Goal: Transaction & Acquisition: Book appointment/travel/reservation

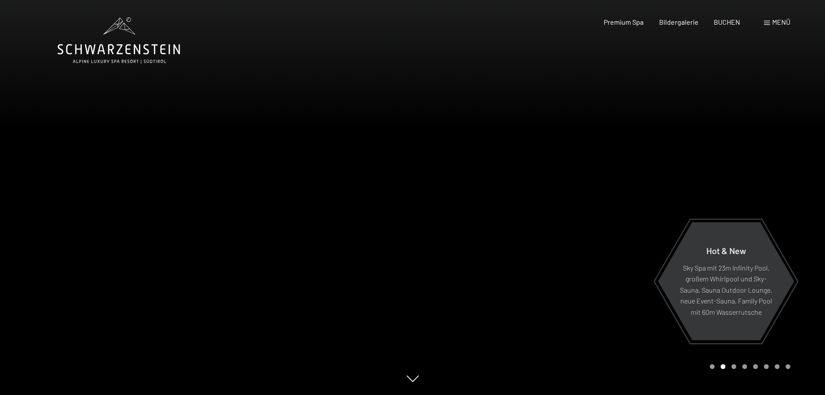
click at [771, 20] on div "Menü" at bounding box center [777, 22] width 26 height 10
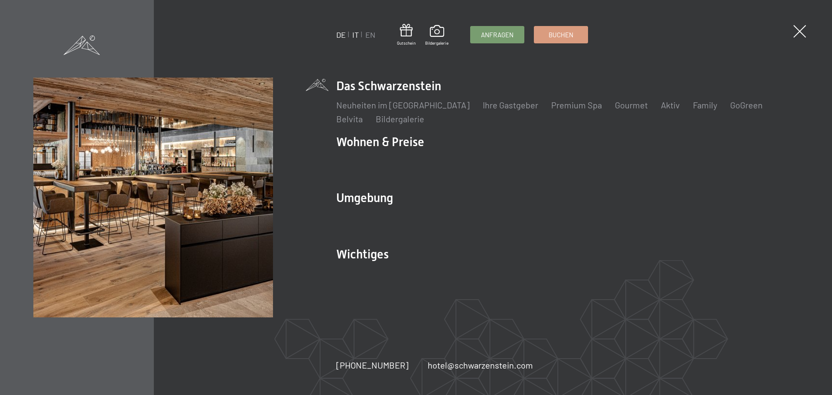
click at [353, 34] on link "IT" at bounding box center [355, 35] width 6 height 10
click at [355, 34] on link "IT" at bounding box center [355, 35] width 6 height 10
click at [355, 36] on link "IT" at bounding box center [355, 35] width 6 height 10
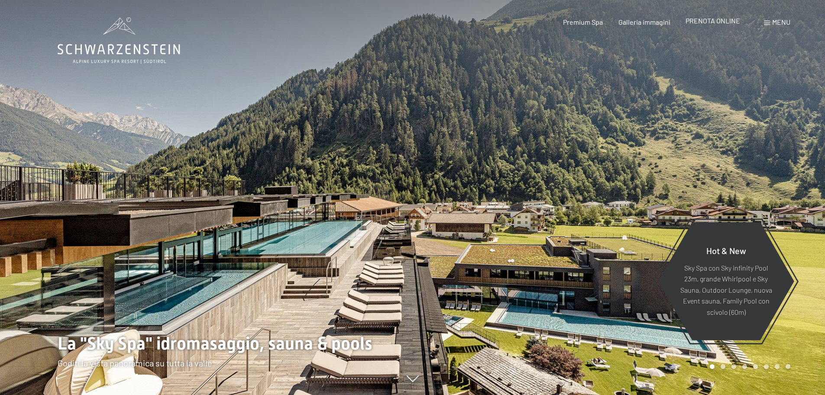
click at [708, 22] on span "PRENOTA ONLINE" at bounding box center [713, 20] width 55 height 8
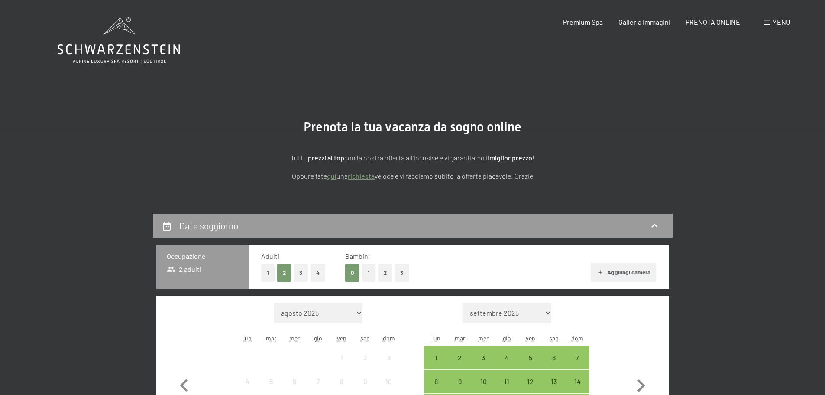
click at [367, 275] on button "1" at bounding box center [368, 273] width 13 height 18
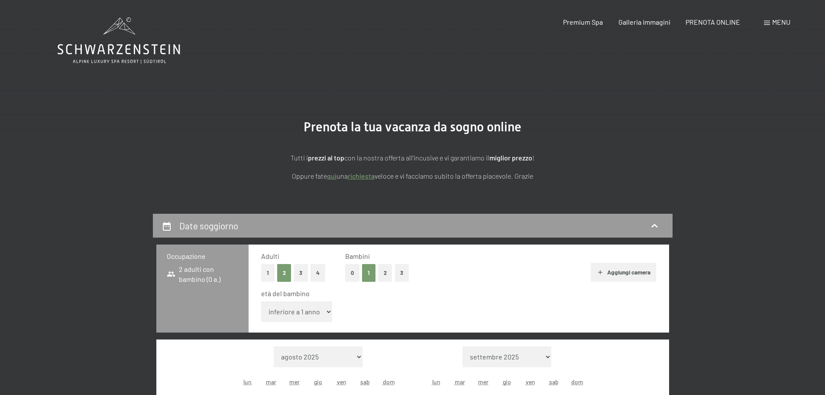
click at [298, 309] on select "inferiore a 1 anno 1 anno 2 anni 3 anni 4 anni 5 anni 6 anni 7 anni 8 anni 9 an…" at bounding box center [296, 311] width 71 height 21
select select "4"
click at [261, 301] on select "inferiore a 1 anno 1 anno 2 anni 3 anni 4 anni 5 anni 6 anni 7 anni 8 anni 9 an…" at bounding box center [296, 311] width 71 height 21
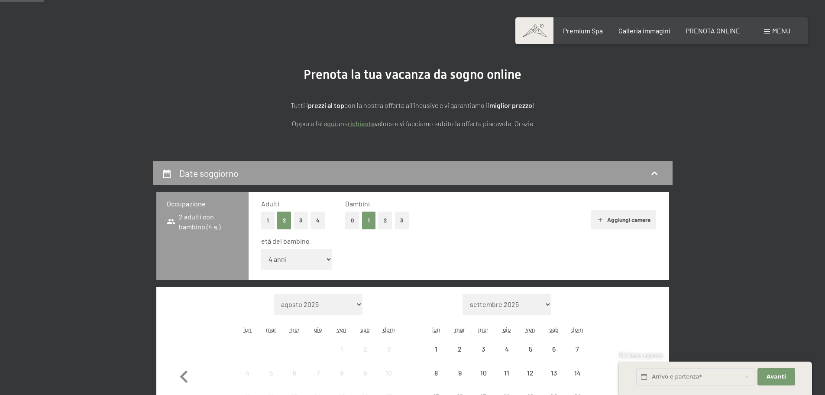
scroll to position [173, 0]
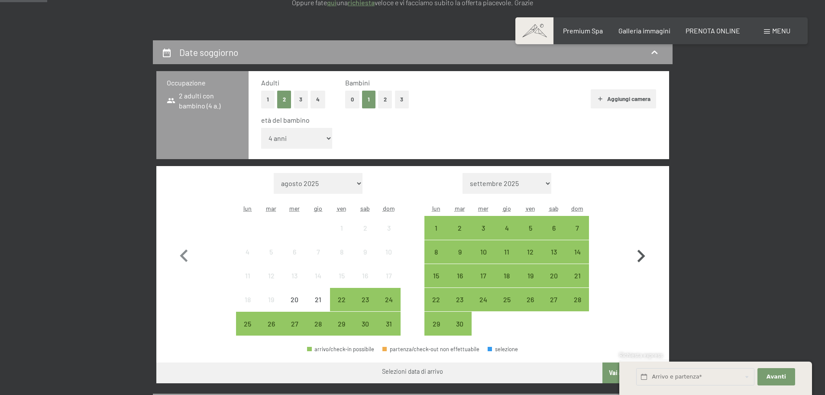
click at [640, 256] on icon "button" at bounding box center [640, 255] width 25 height 25
select select "2025-09-01"
select select "2025-10-01"
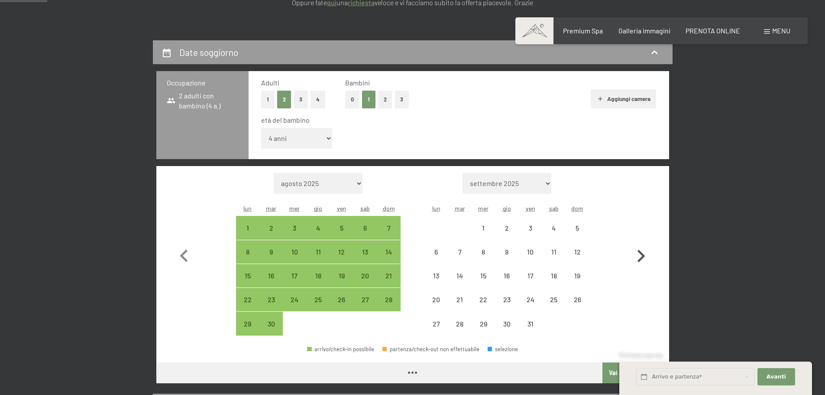
click at [640, 256] on icon "button" at bounding box center [640, 255] width 25 height 25
select select "2025-10-01"
select select "2025-11-01"
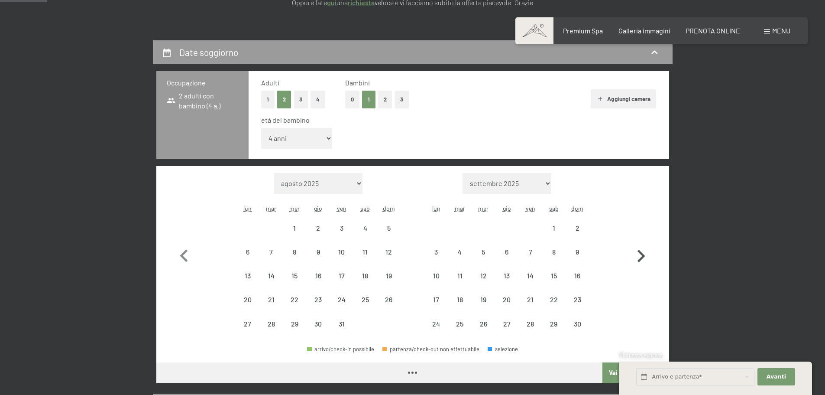
click at [640, 256] on icon "button" at bounding box center [640, 255] width 25 height 25
select select "2025-11-01"
select select "2025-12-01"
select select "2025-11-01"
select select "2025-12-01"
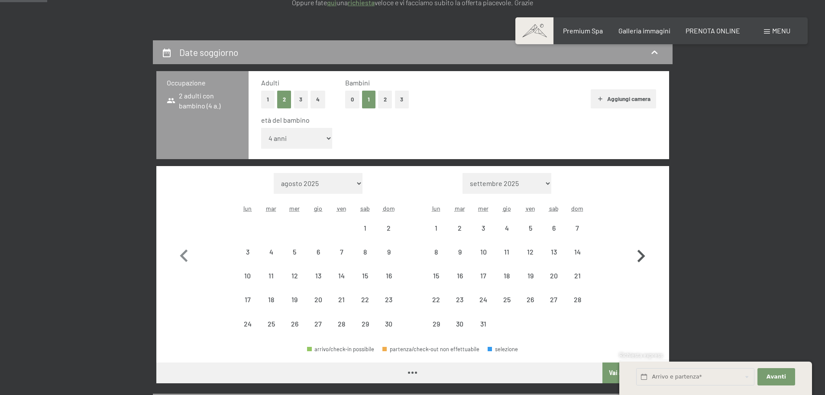
click at [640, 256] on icon "button" at bounding box center [640, 255] width 25 height 25
select select "2025-12-01"
select select "2026-01-01"
select select "2025-12-01"
select select "2026-01-01"
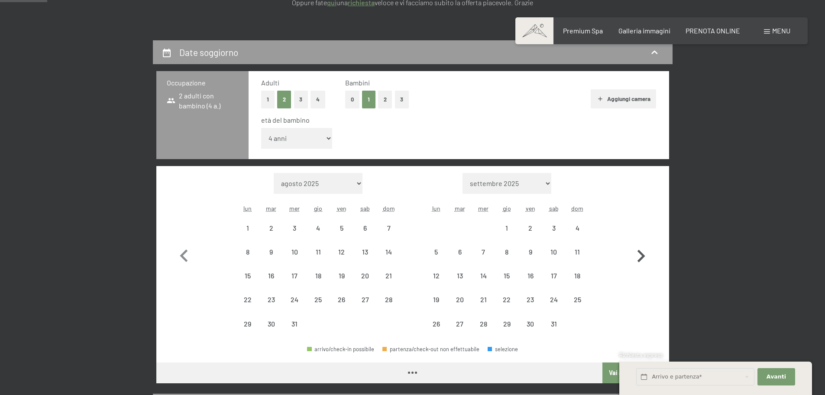
select select "2025-12-01"
select select "2026-01-01"
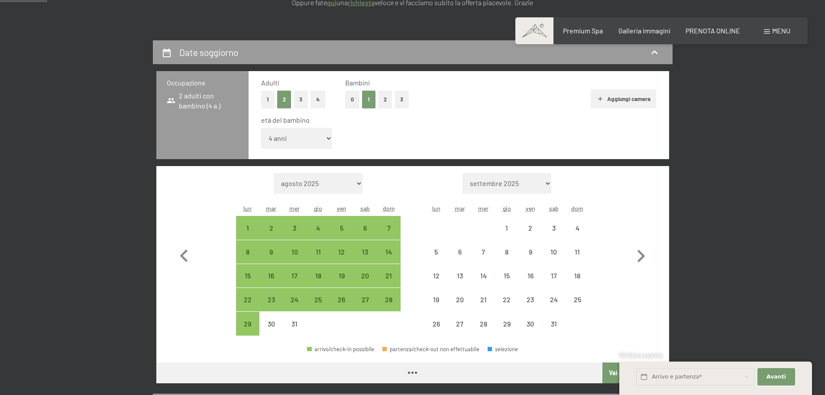
select select "2025-12-01"
select select "2026-01-01"
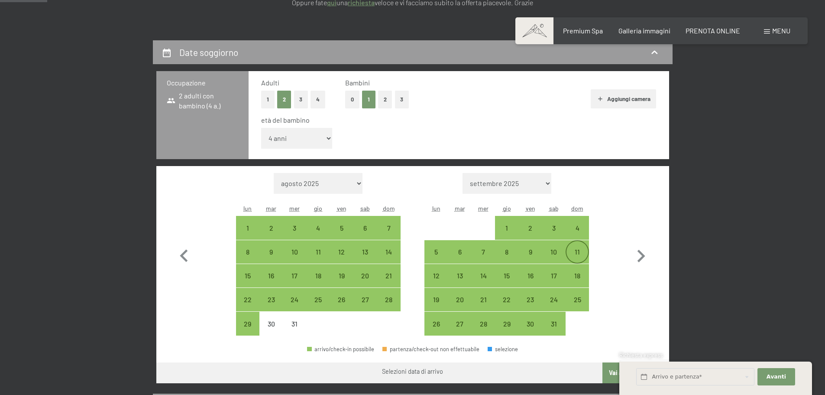
click at [576, 256] on div "11" at bounding box center [577, 259] width 22 height 22
select select "2025-12-01"
select select "2026-01-01"
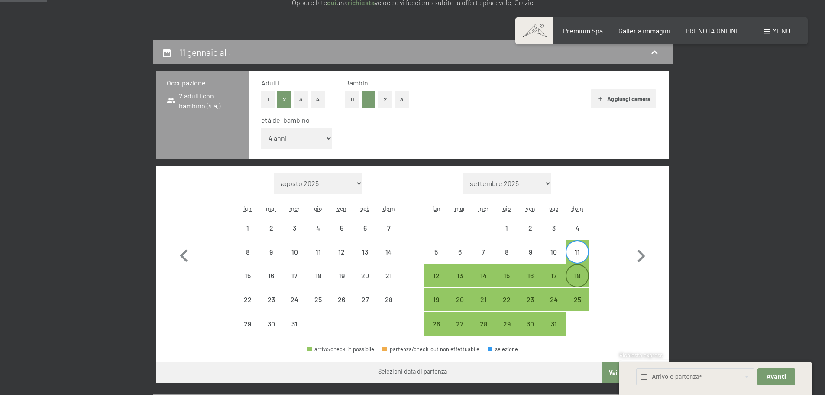
click at [582, 279] on div "18" at bounding box center [577, 283] width 22 height 22
select select "2025-12-01"
select select "2026-01-01"
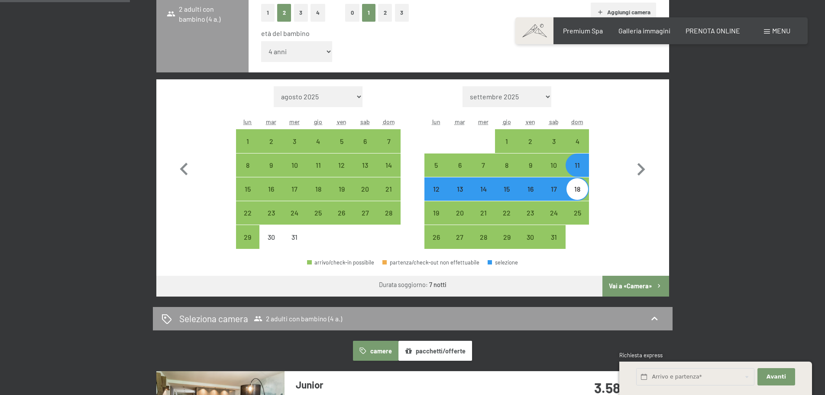
click at [627, 281] on button "Vai a «Camera»" at bounding box center [635, 285] width 66 height 21
select select "2025-12-01"
select select "2026-01-01"
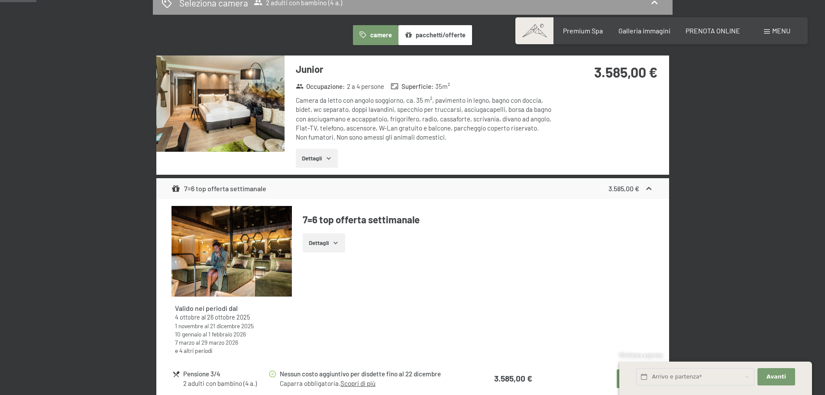
scroll to position [214, 0]
